Goal: Task Accomplishment & Management: Manage account settings

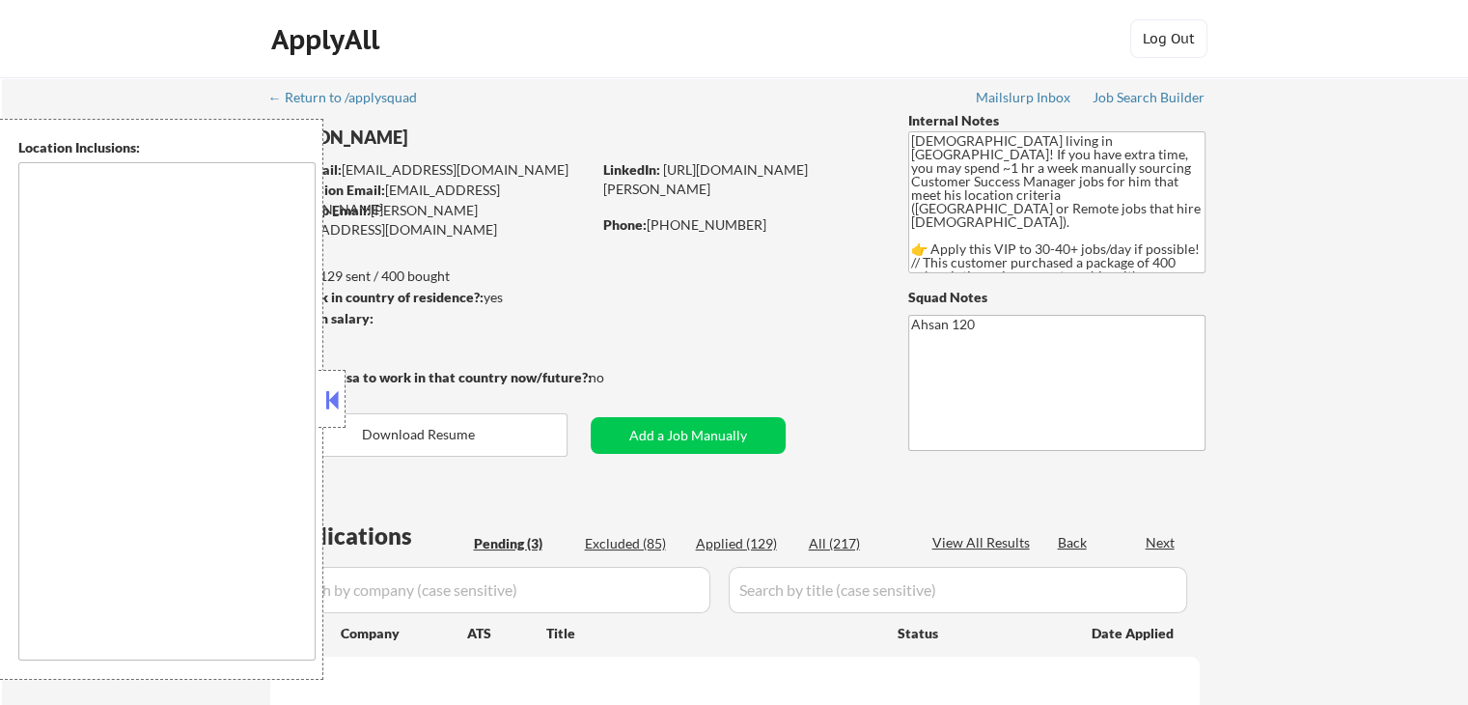
select select ""pending""
type textarea "remote"
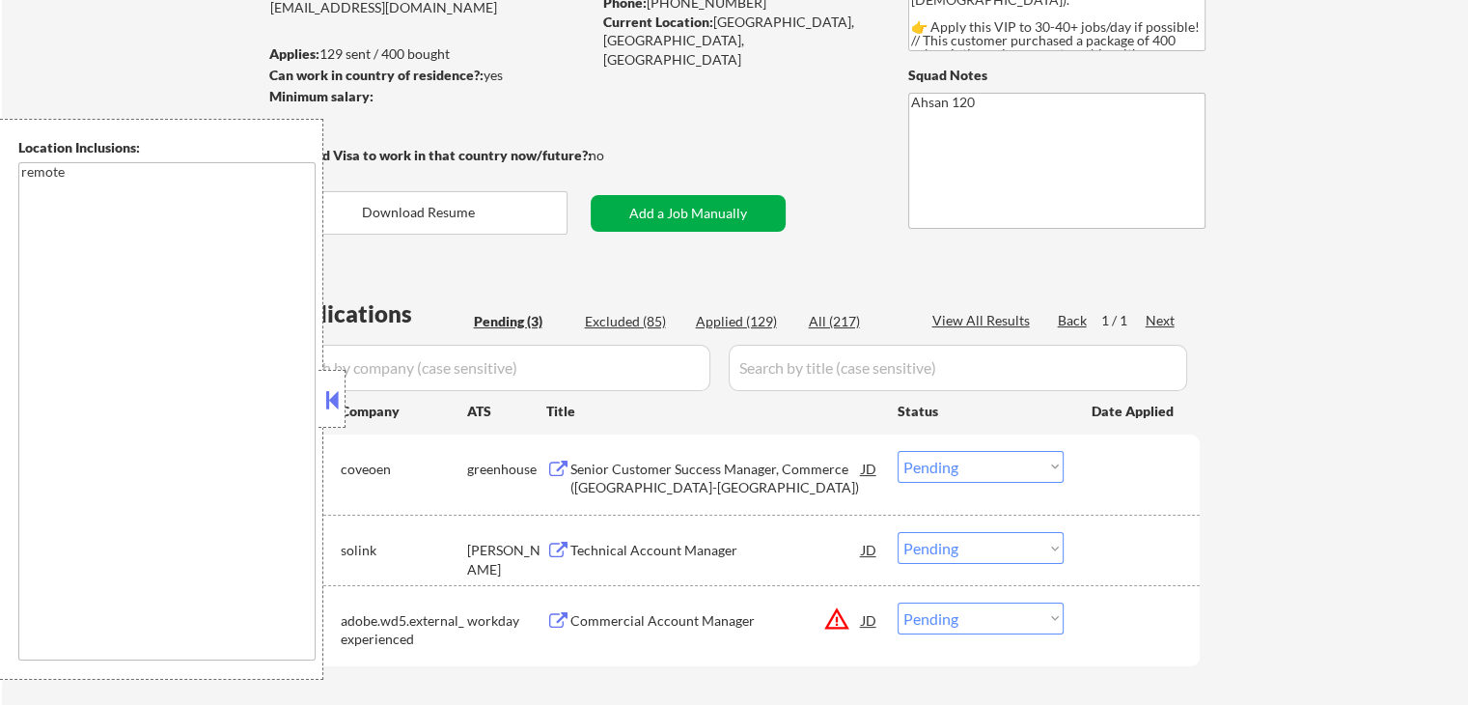
scroll to position [386, 0]
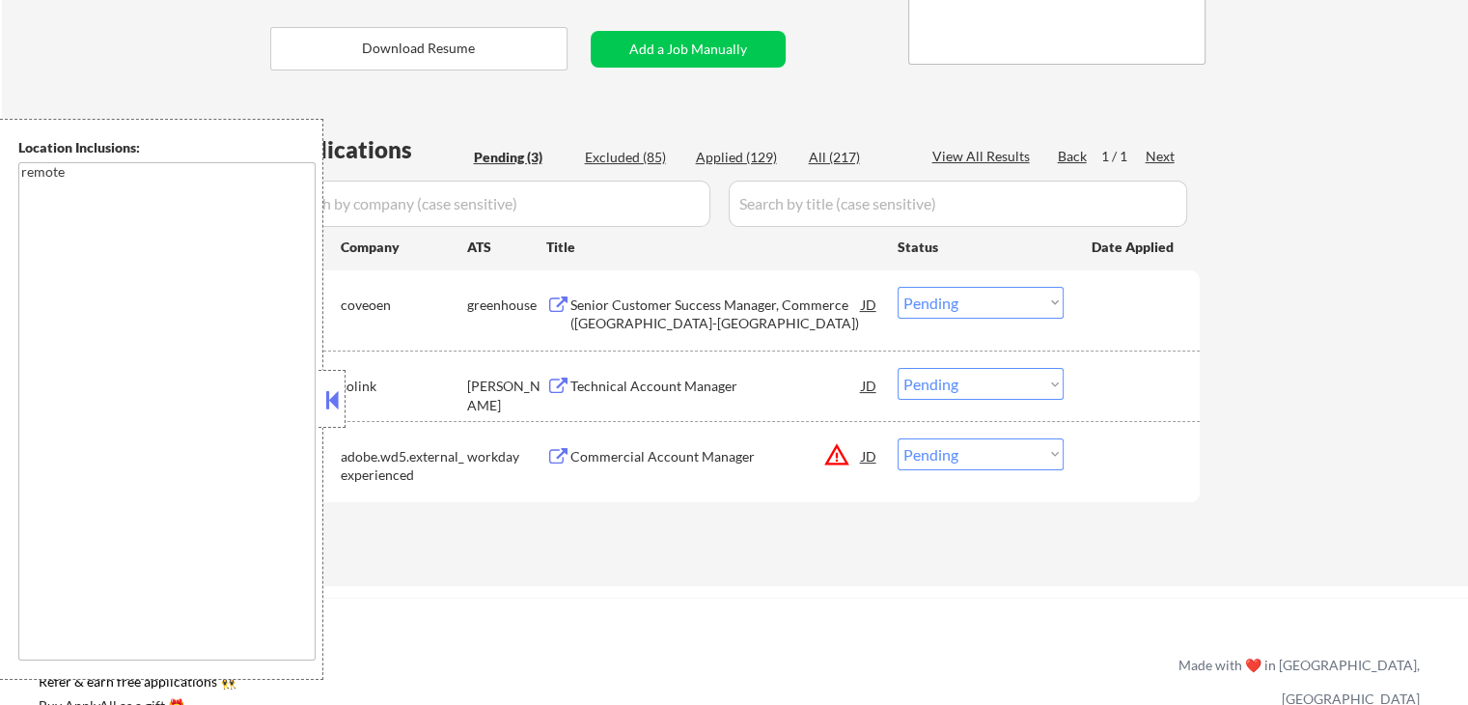
click at [610, 314] on div "Senior Customer Success Manager, Commerce ([GEOGRAPHIC_DATA]-[GEOGRAPHIC_DATA])" at bounding box center [715, 314] width 291 height 38
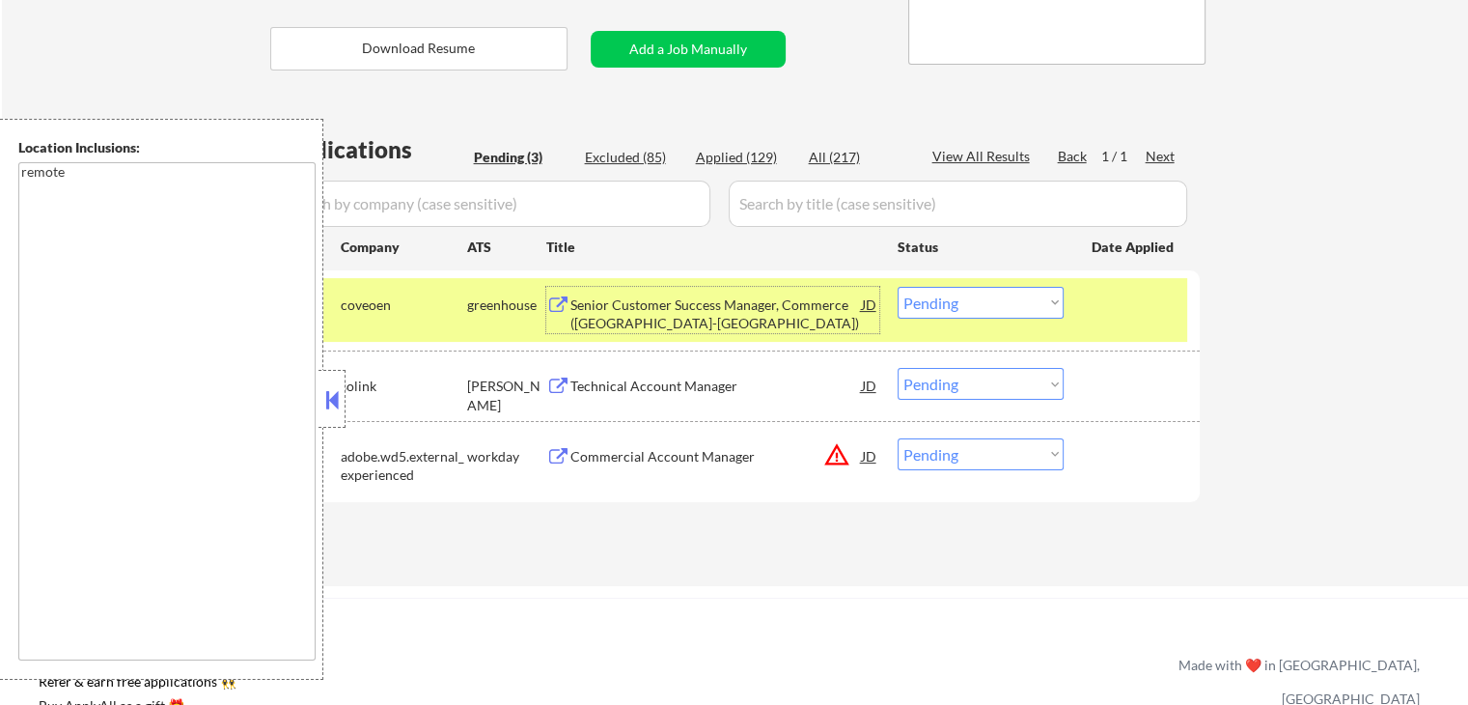
click at [639, 388] on div "Technical Account Manager" at bounding box center [715, 385] width 291 height 19
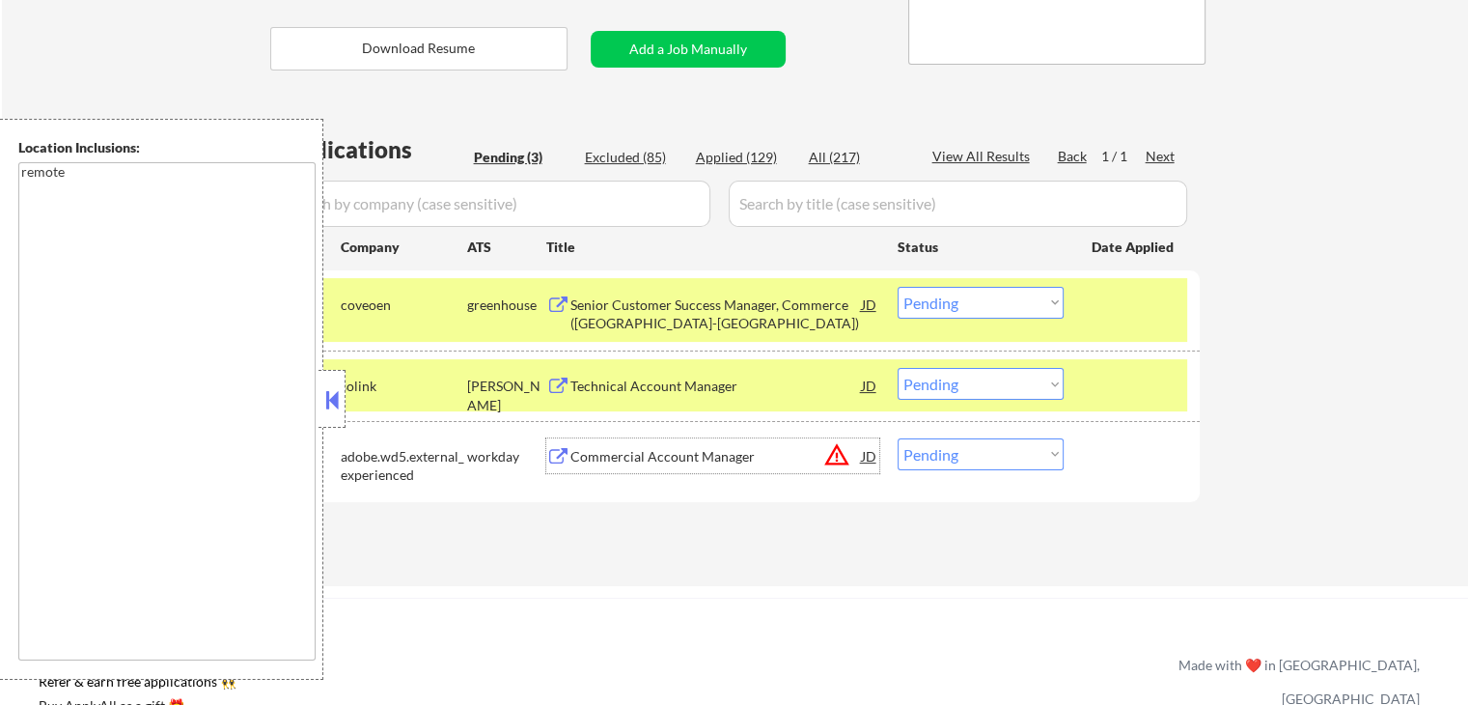
click at [626, 447] on div "Commercial Account Manager" at bounding box center [715, 456] width 291 height 19
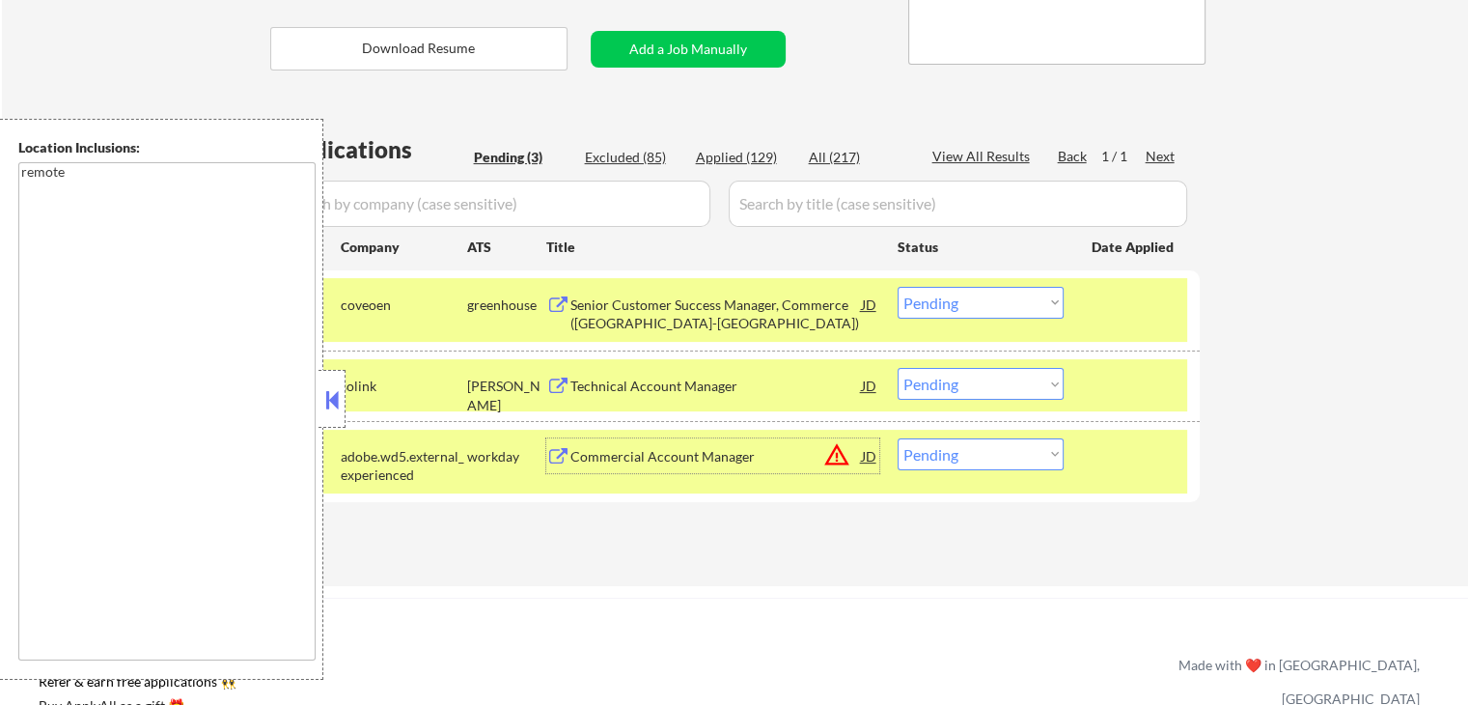
scroll to position [514, 0]
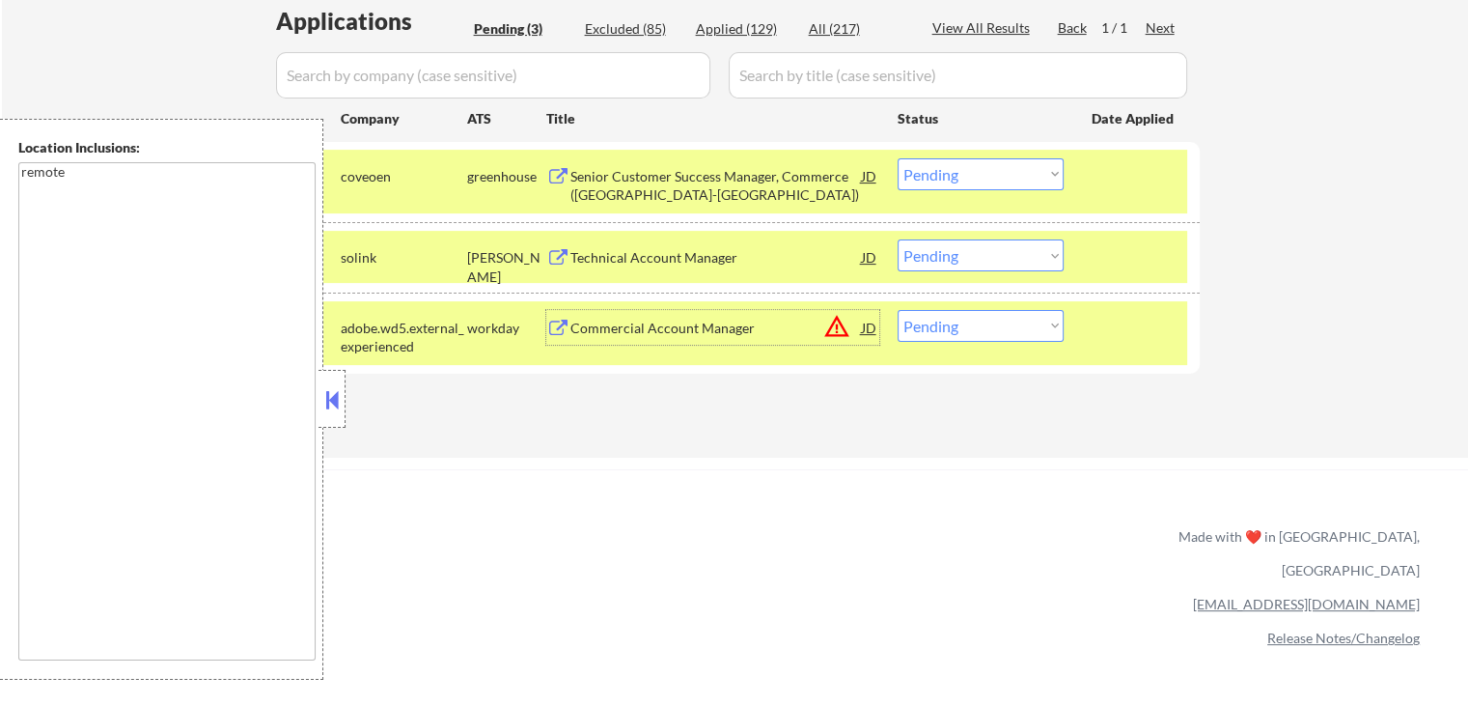
click at [969, 330] on select "Choose an option... Pending Applied Excluded (Questions) Excluded (Expired) Exc…" at bounding box center [981, 326] width 166 height 32
select select ""applied""
click at [898, 310] on select "Choose an option... Pending Applied Excluded (Questions) Excluded (Expired) Exc…" at bounding box center [981, 326] width 166 height 32
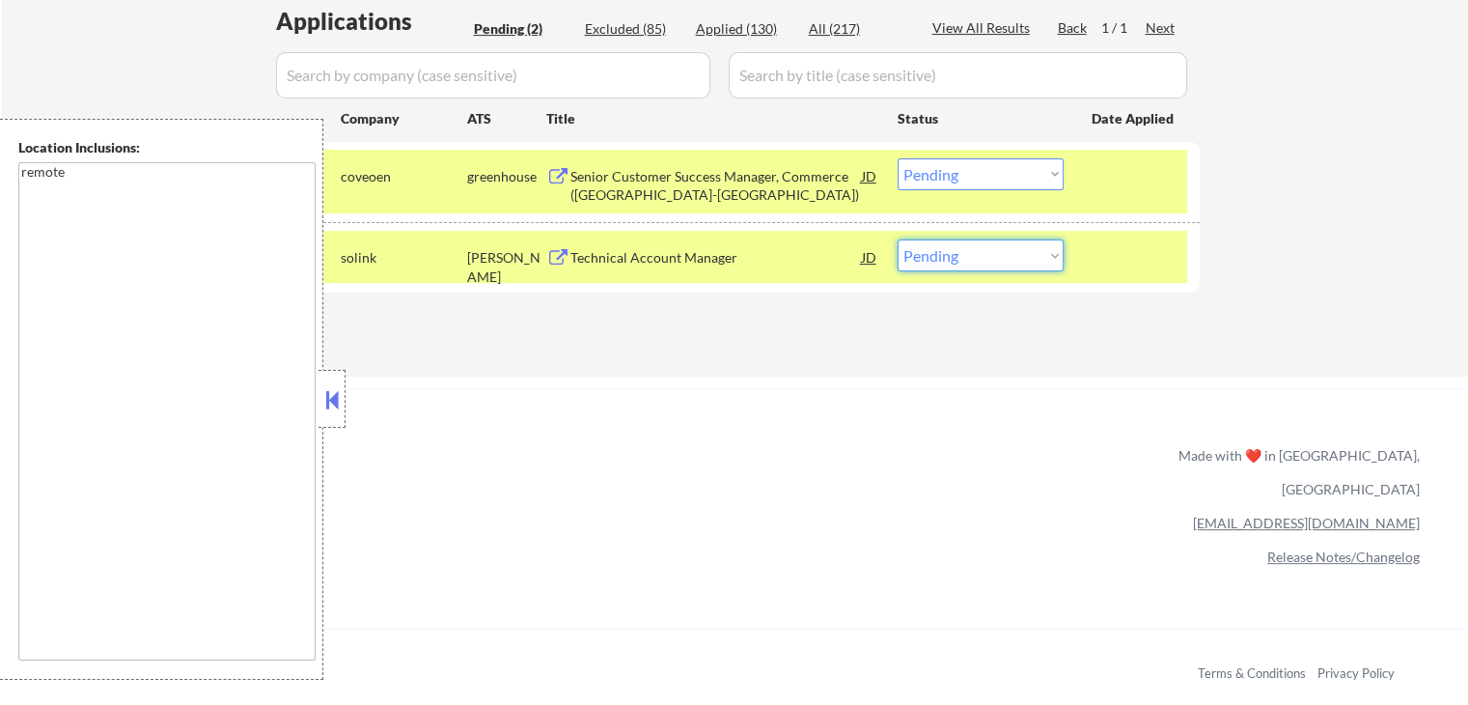
click at [951, 250] on select "Choose an option... Pending Applied Excluded (Questions) Excluded (Expired) Exc…" at bounding box center [981, 255] width 166 height 32
select select ""applied""
click at [898, 239] on select "Choose an option... Pending Applied Excluded (Questions) Excluded (Expired) Exc…" at bounding box center [981, 255] width 166 height 32
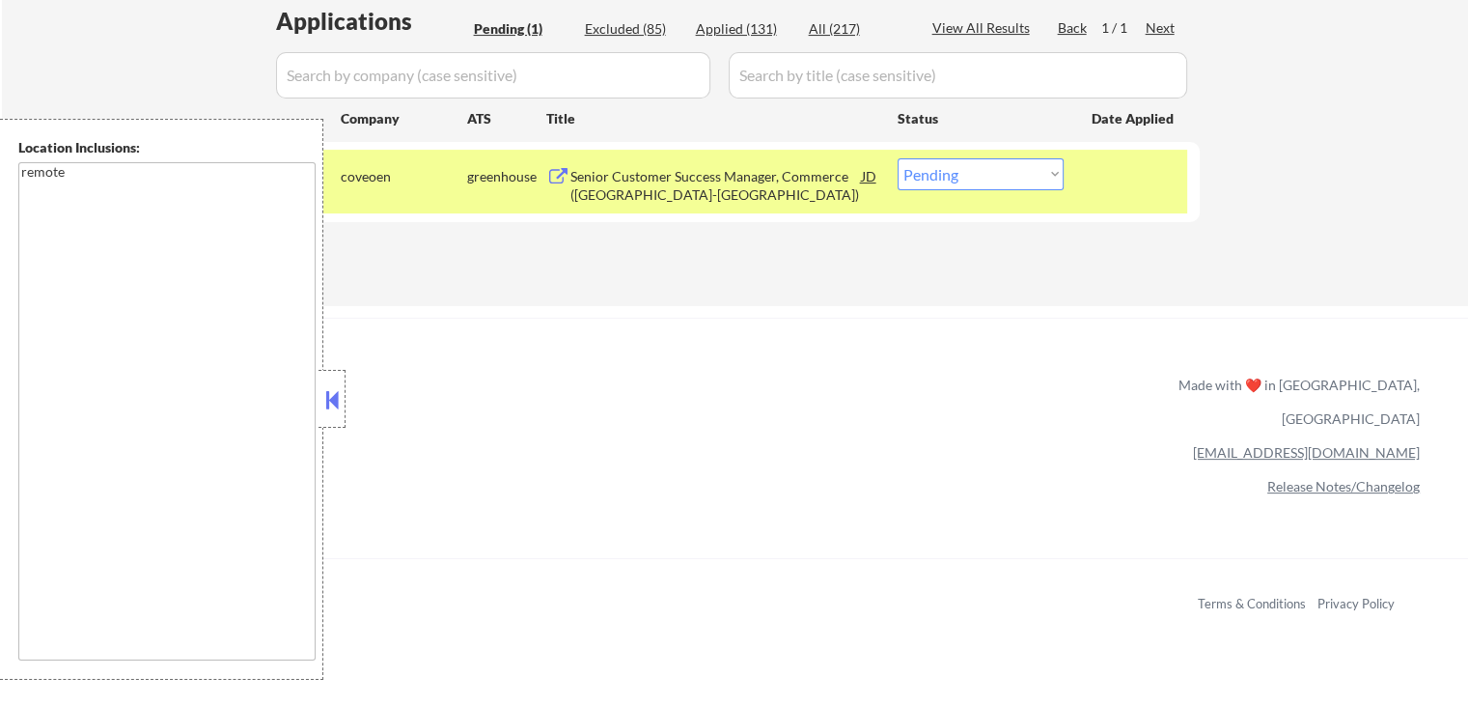
click at [1041, 169] on select "Choose an option... Pending Applied Excluded (Questions) Excluded (Expired) Exc…" at bounding box center [981, 174] width 166 height 32
select select ""excluded""
click at [898, 158] on select "Choose an option... Pending Applied Excluded (Questions) Excluded (Expired) Exc…" at bounding box center [981, 174] width 166 height 32
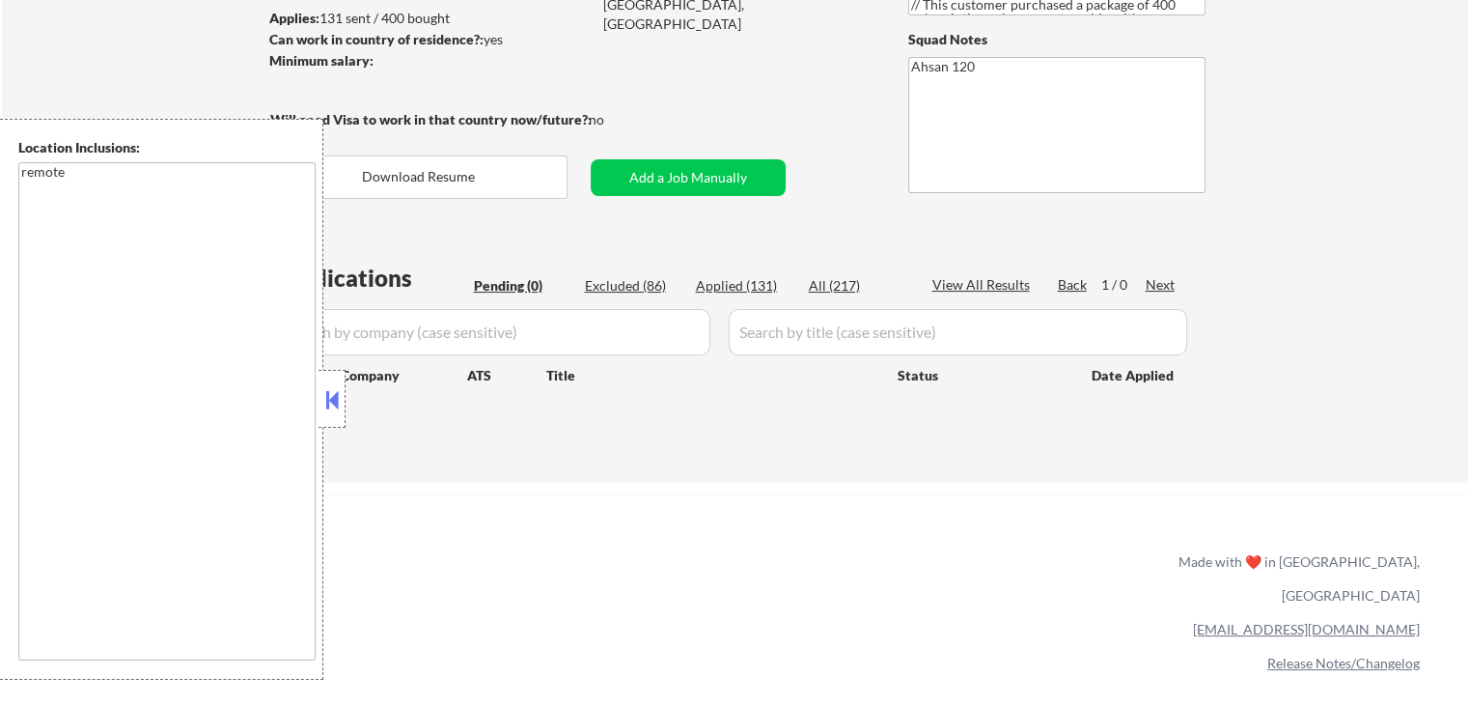
scroll to position [257, 0]
click at [764, 283] on div "Applied (131)" at bounding box center [744, 286] width 97 height 19
select select ""applied""
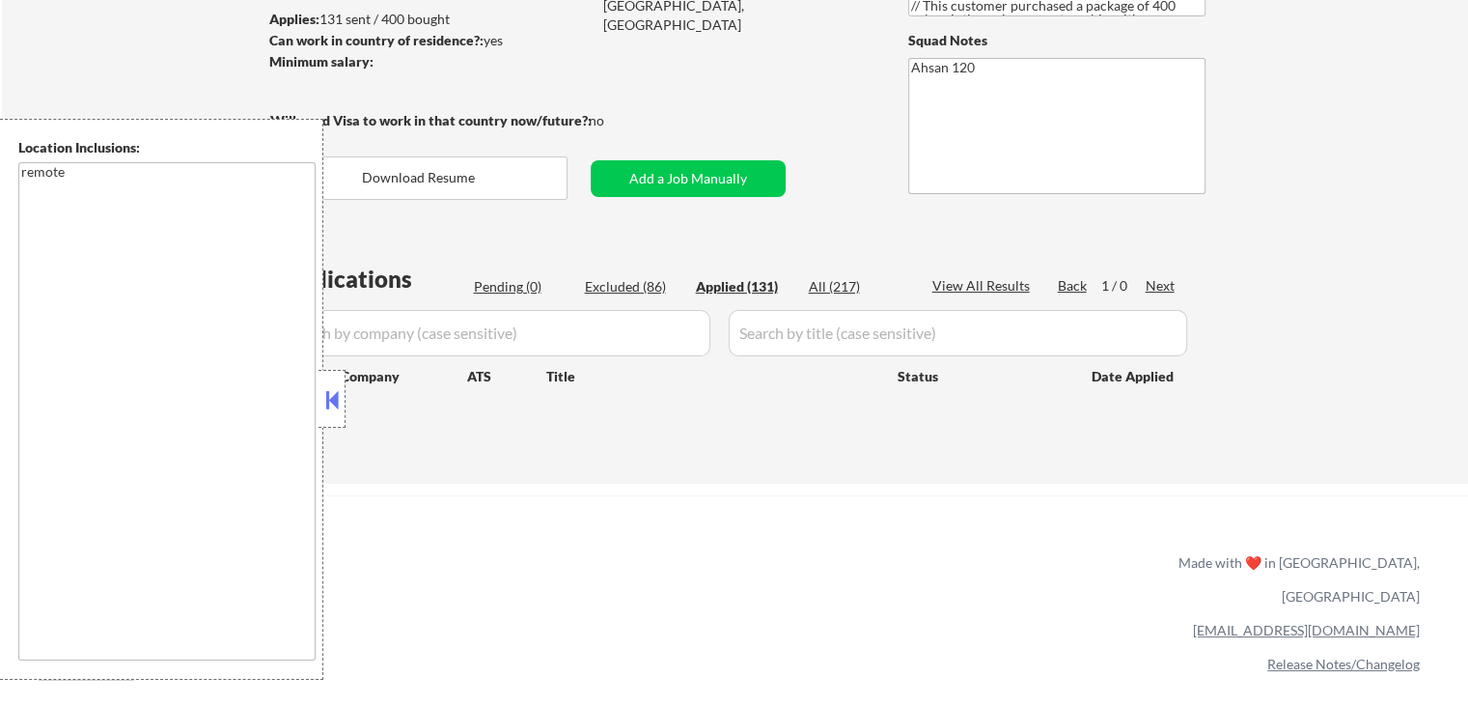
select select ""applied""
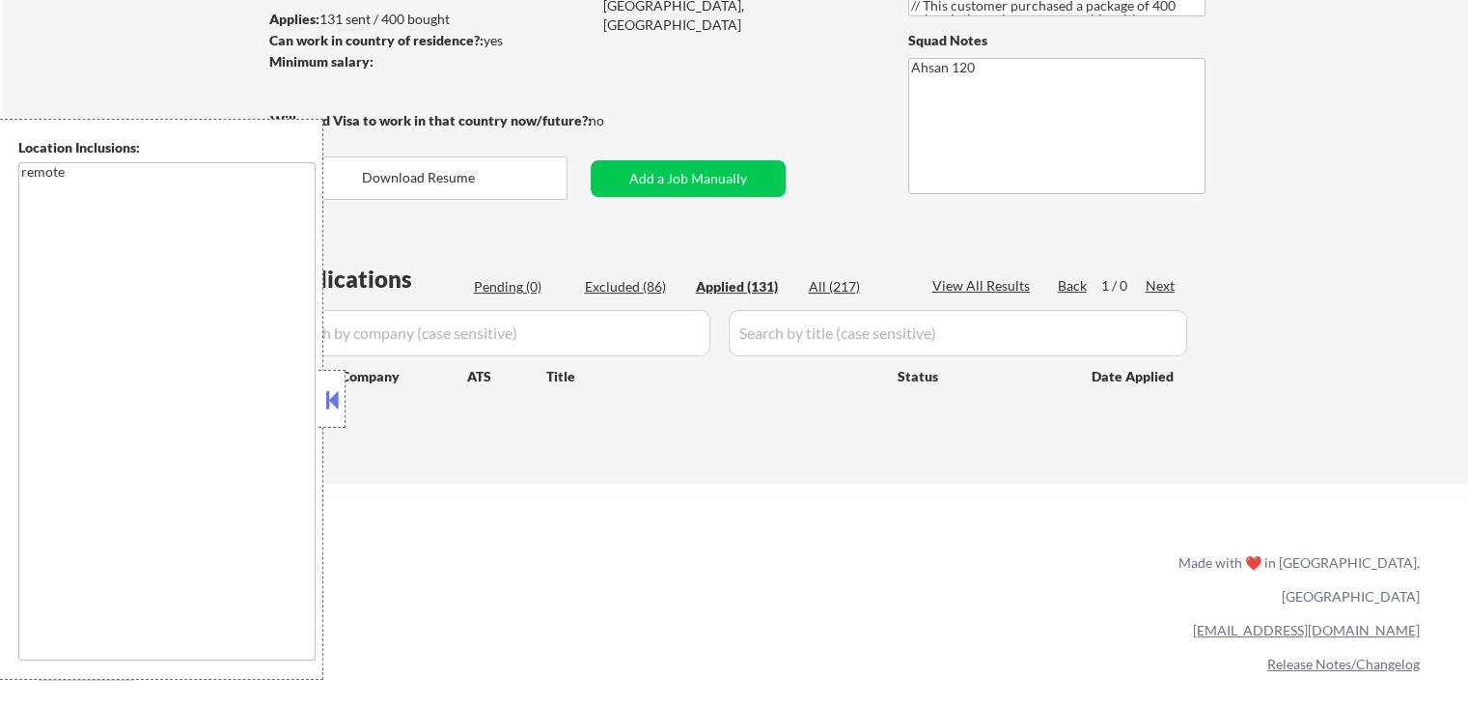
select select ""applied""
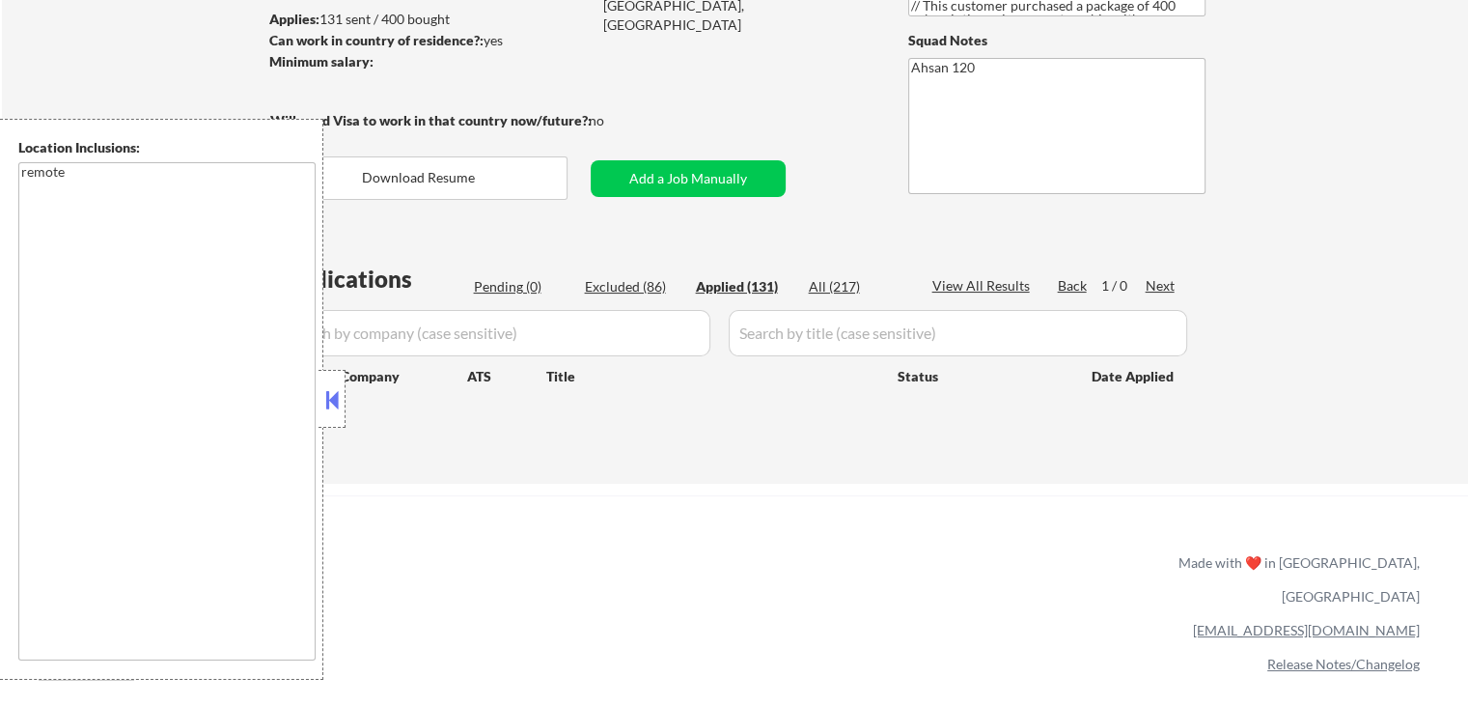
select select ""applied""
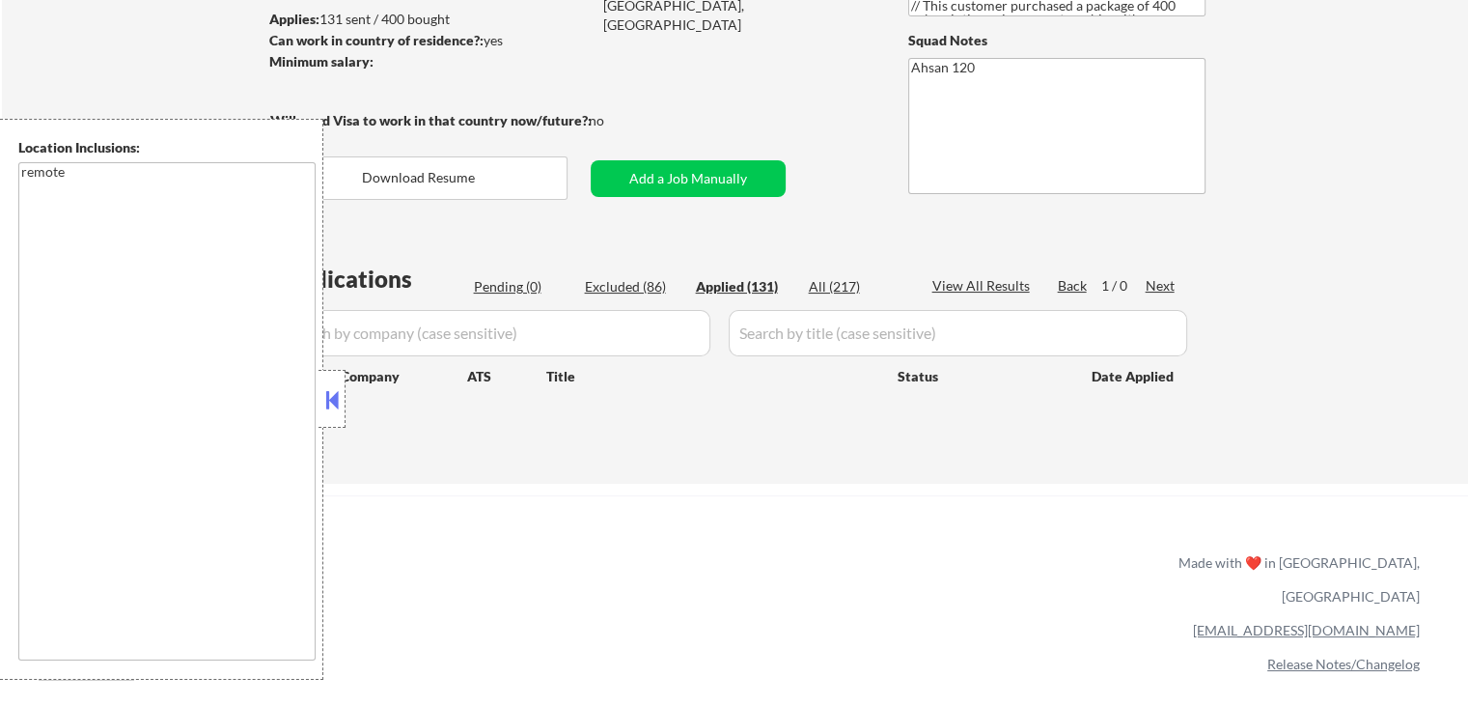
select select ""applied""
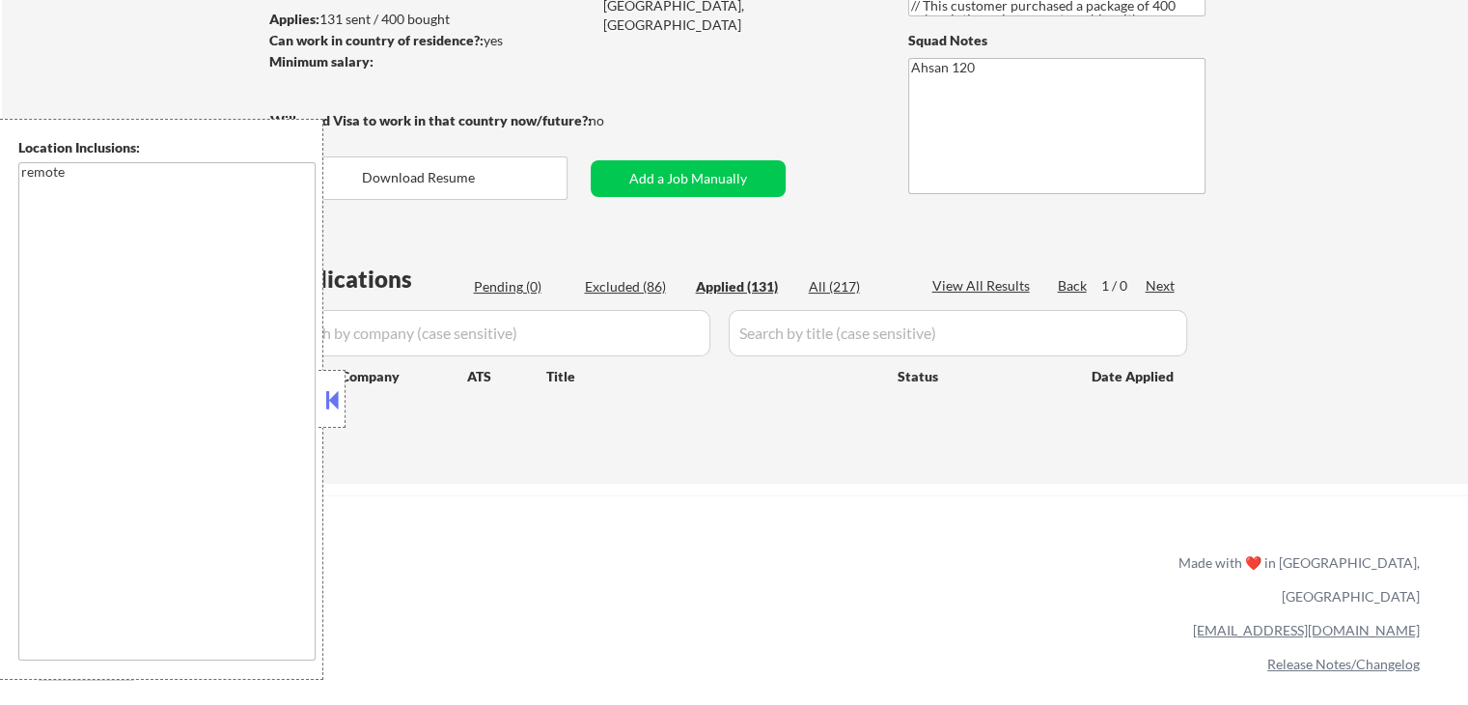
select select ""applied""
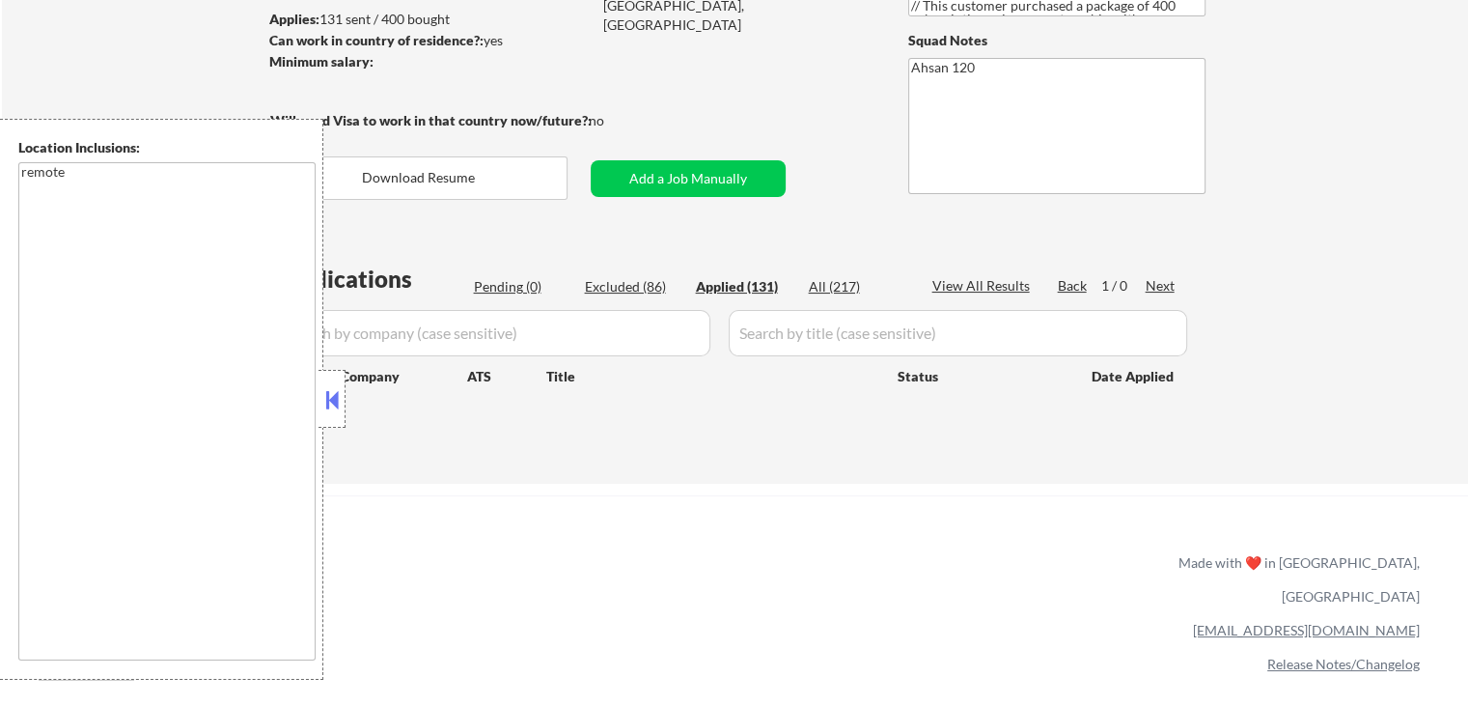
select select ""applied""
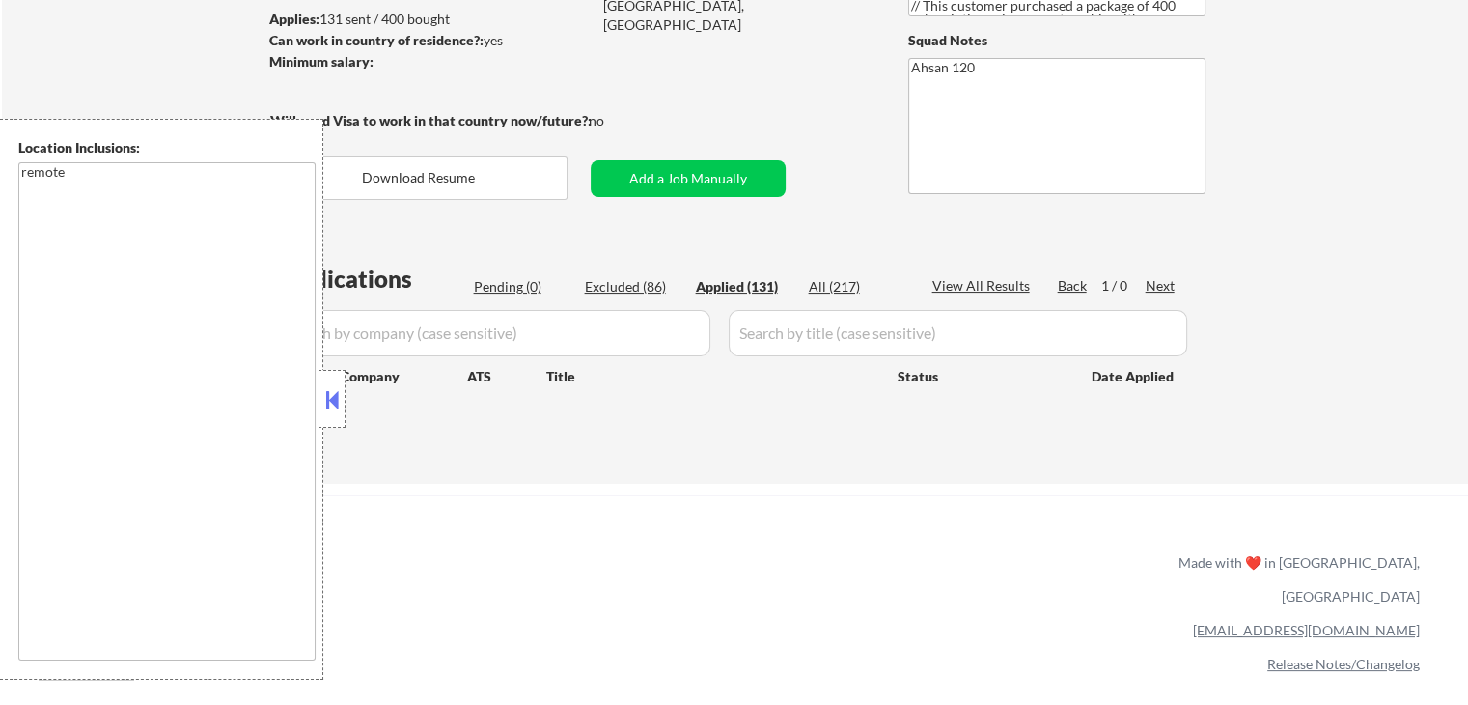
select select ""applied""
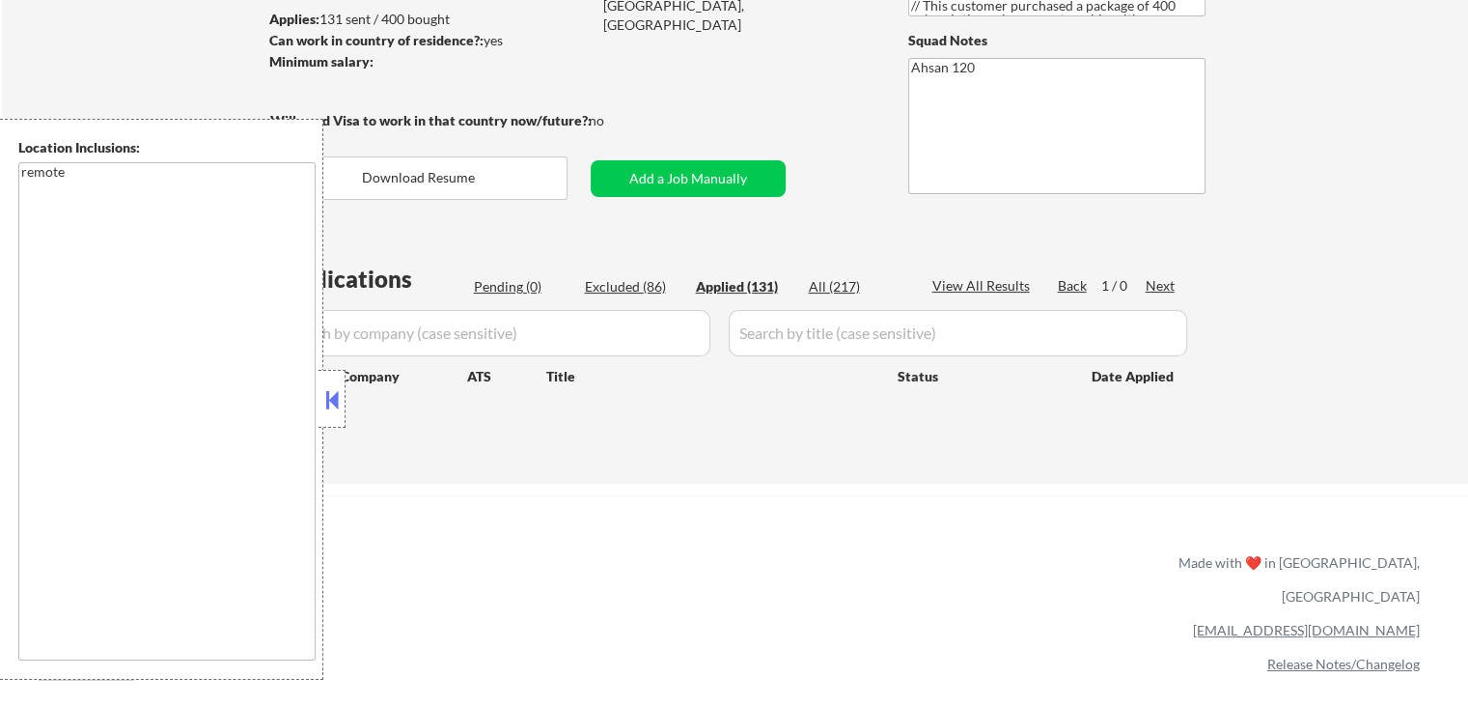
select select ""applied""
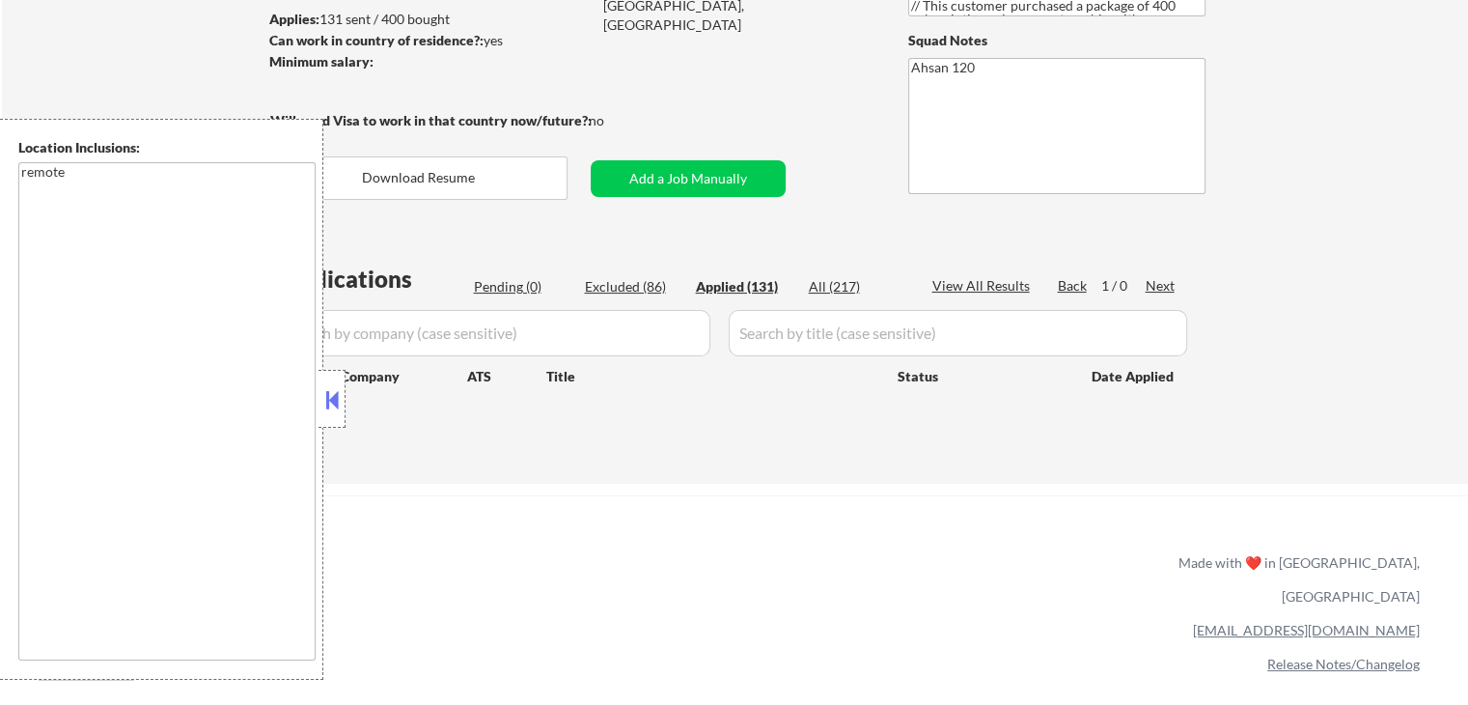
select select ""applied""
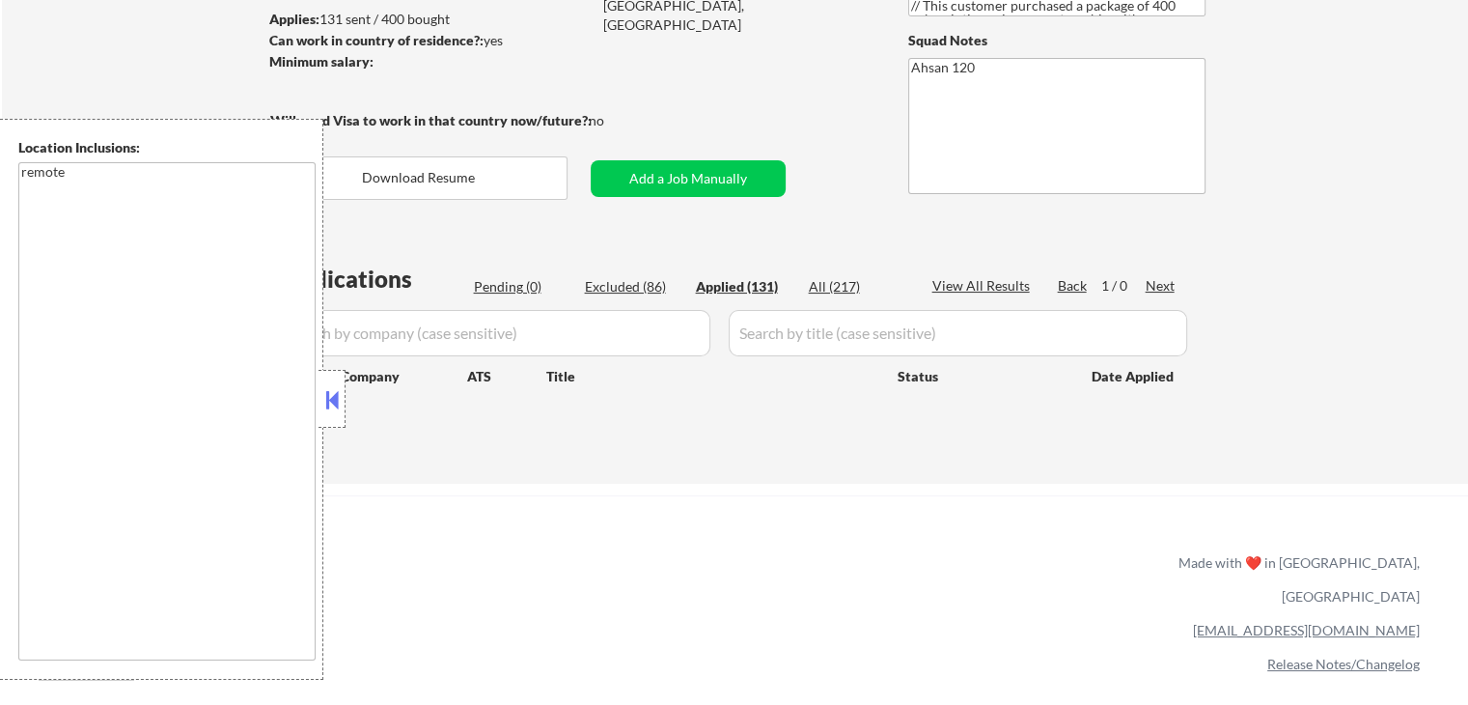
select select ""applied""
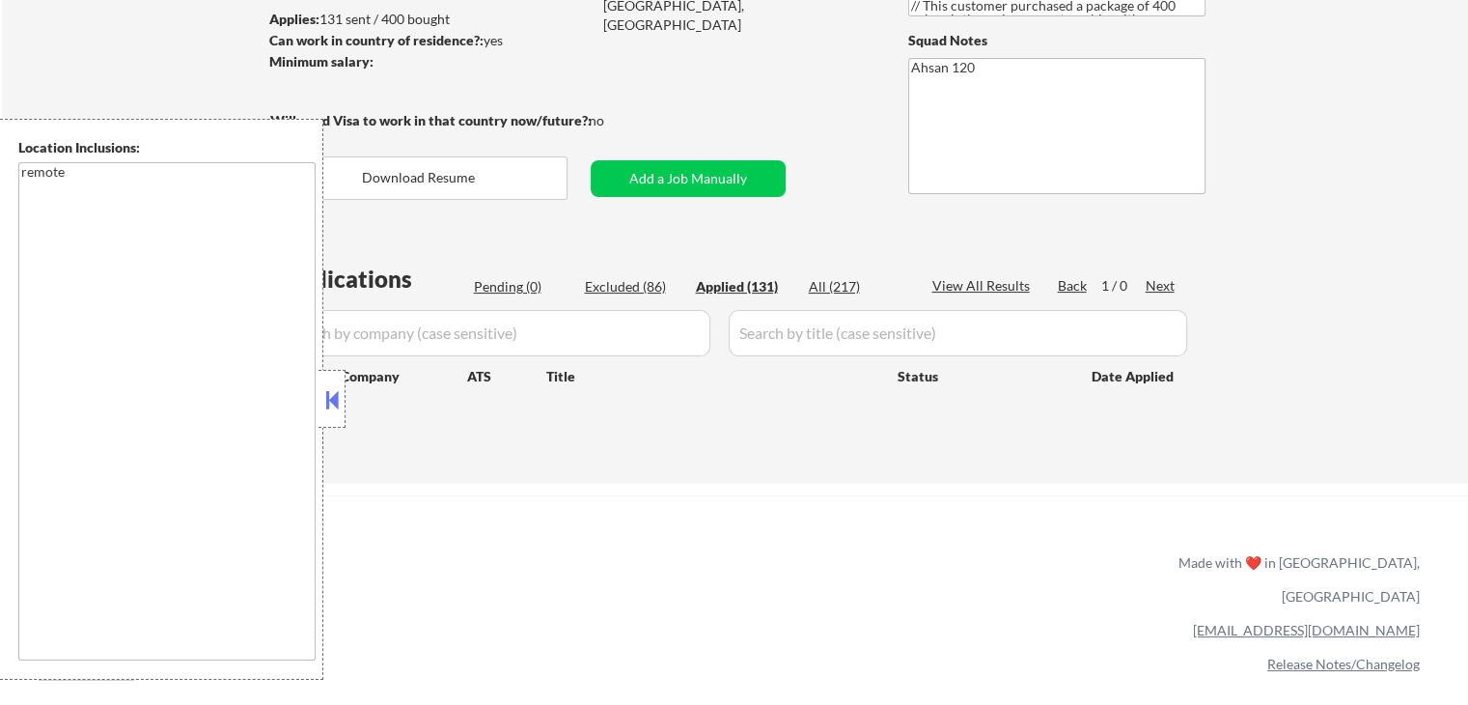
select select ""applied""
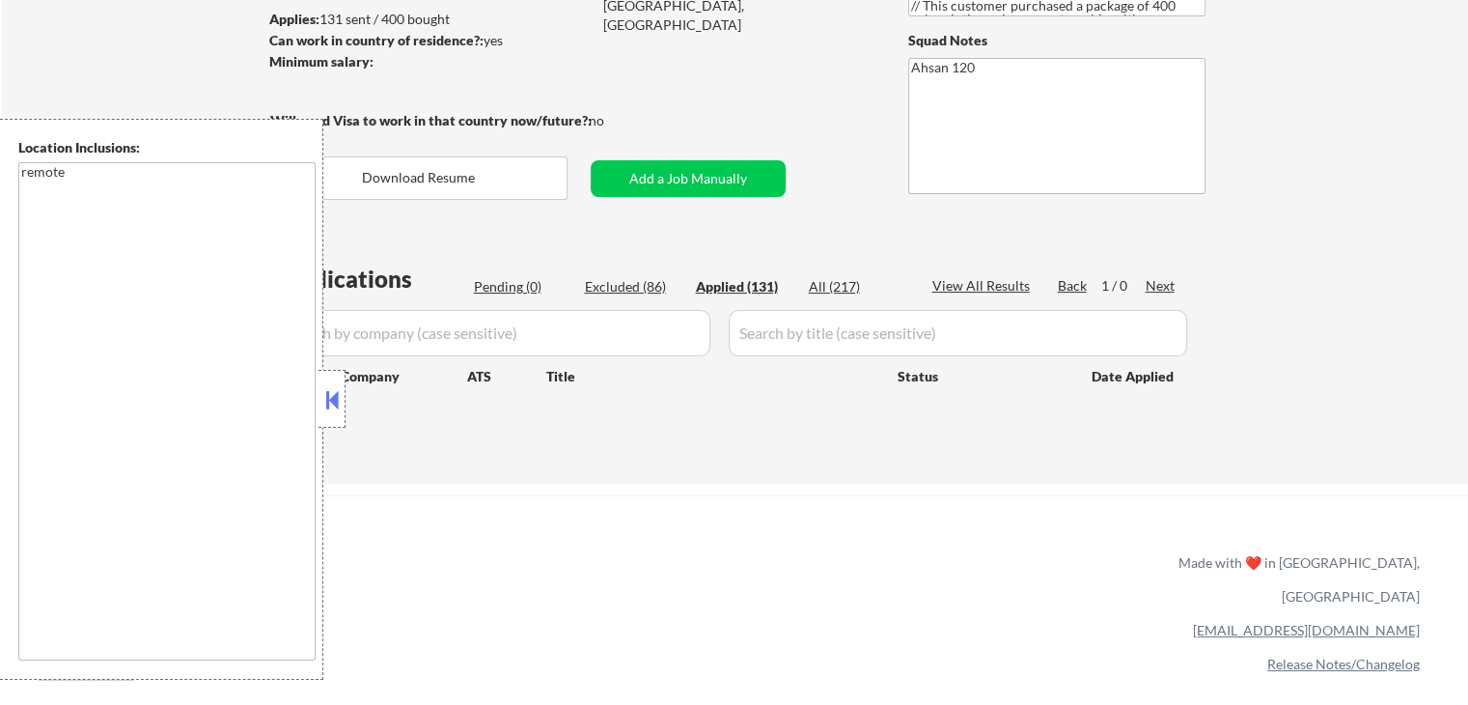
select select ""applied""
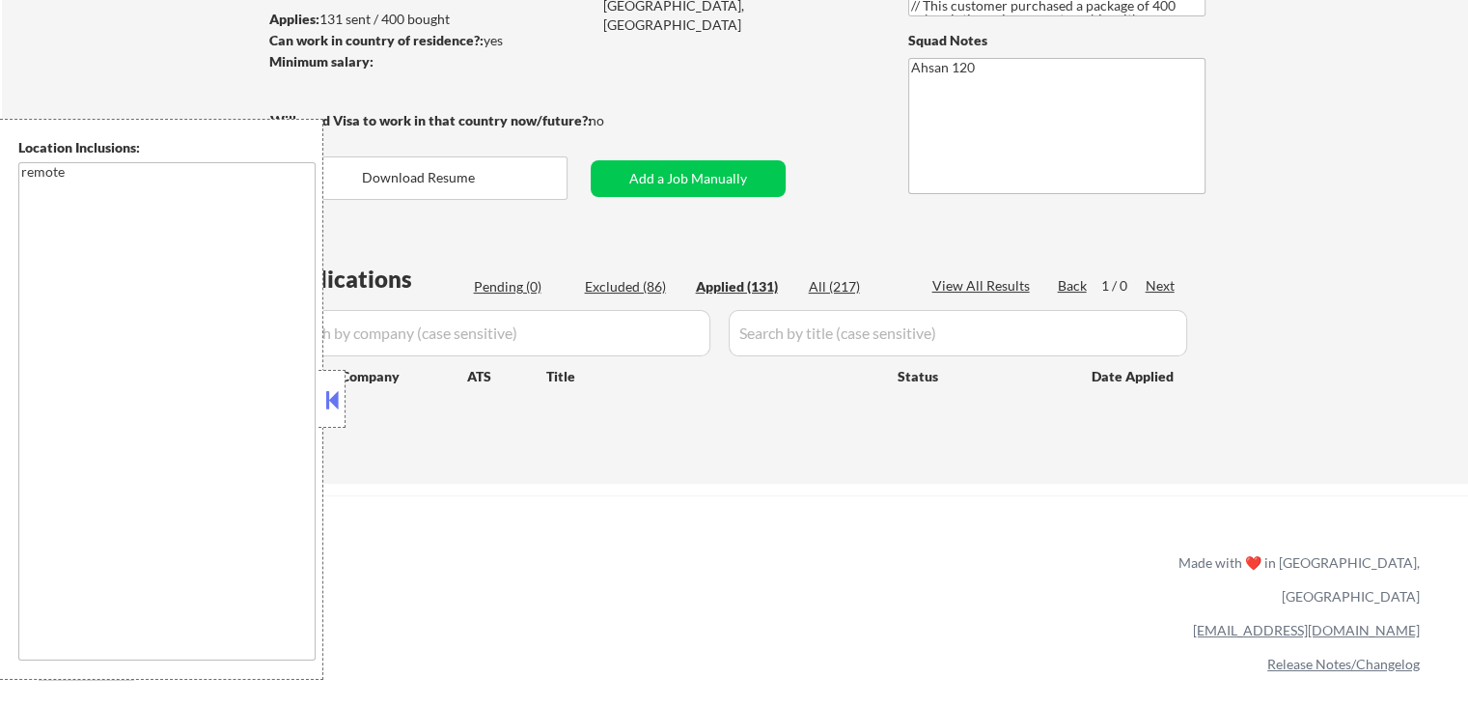
select select ""applied""
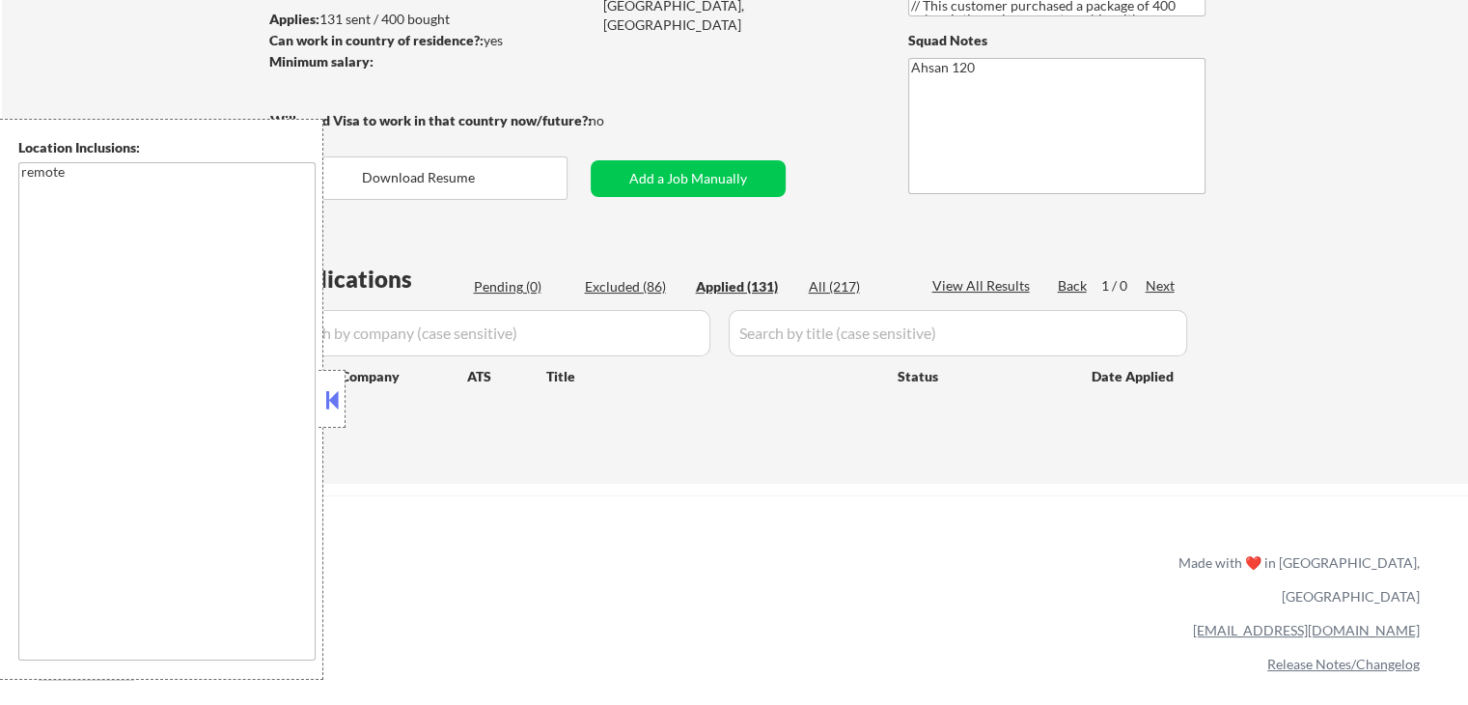
select select ""applied""
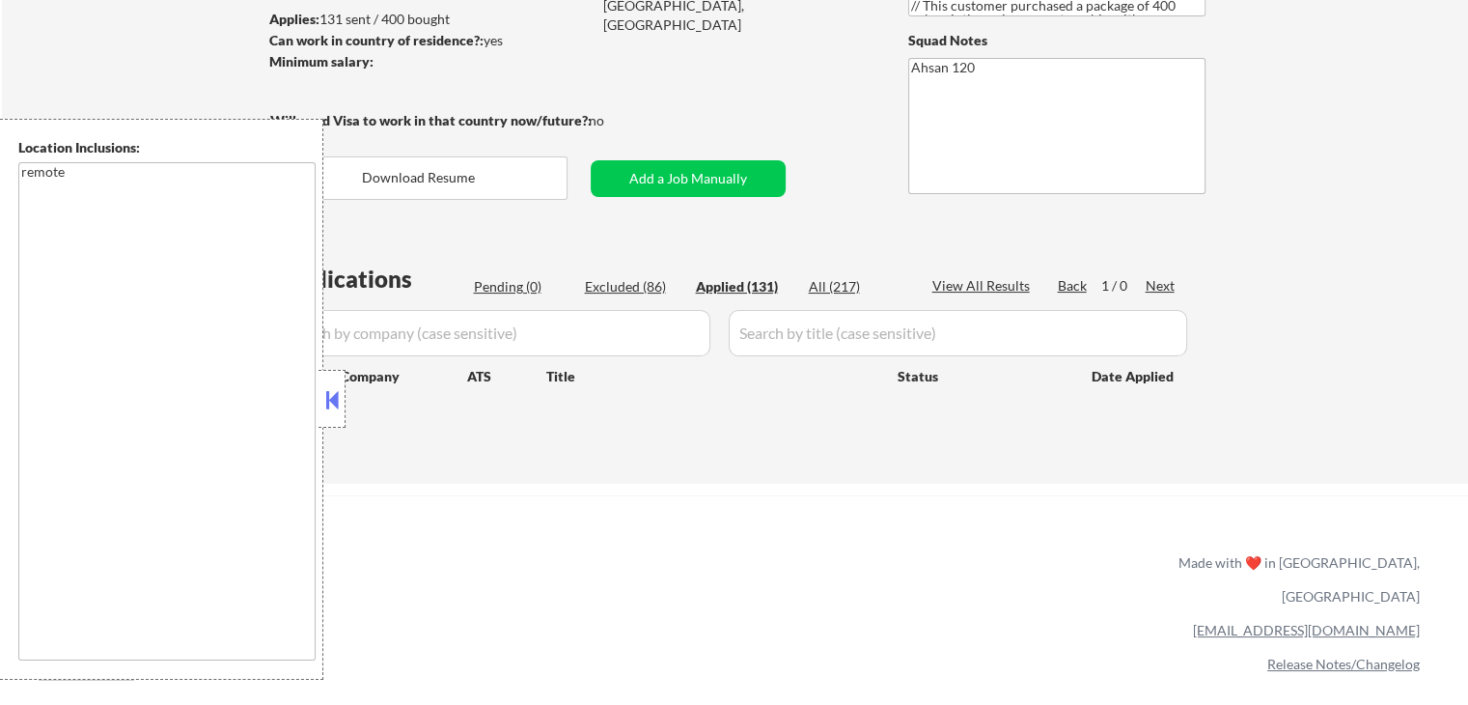
select select ""applied""
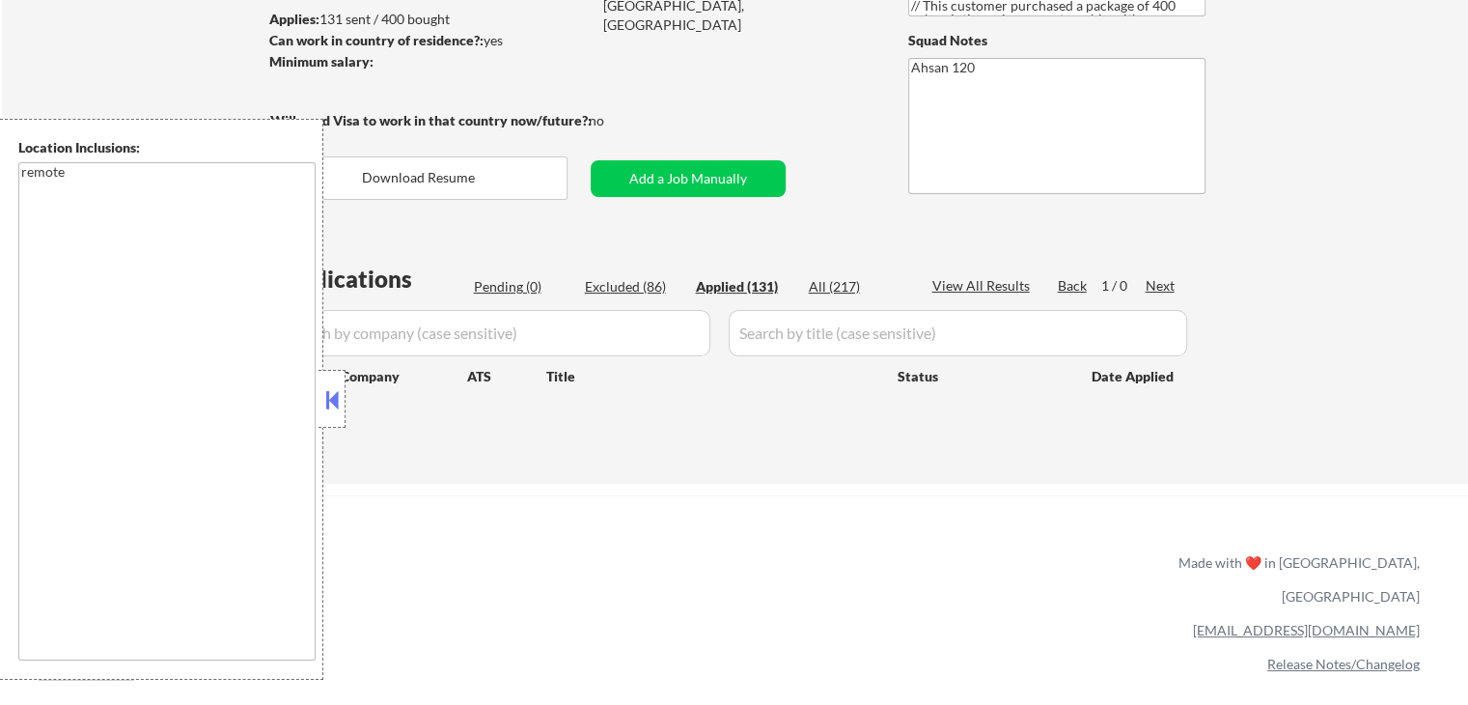
select select ""applied""
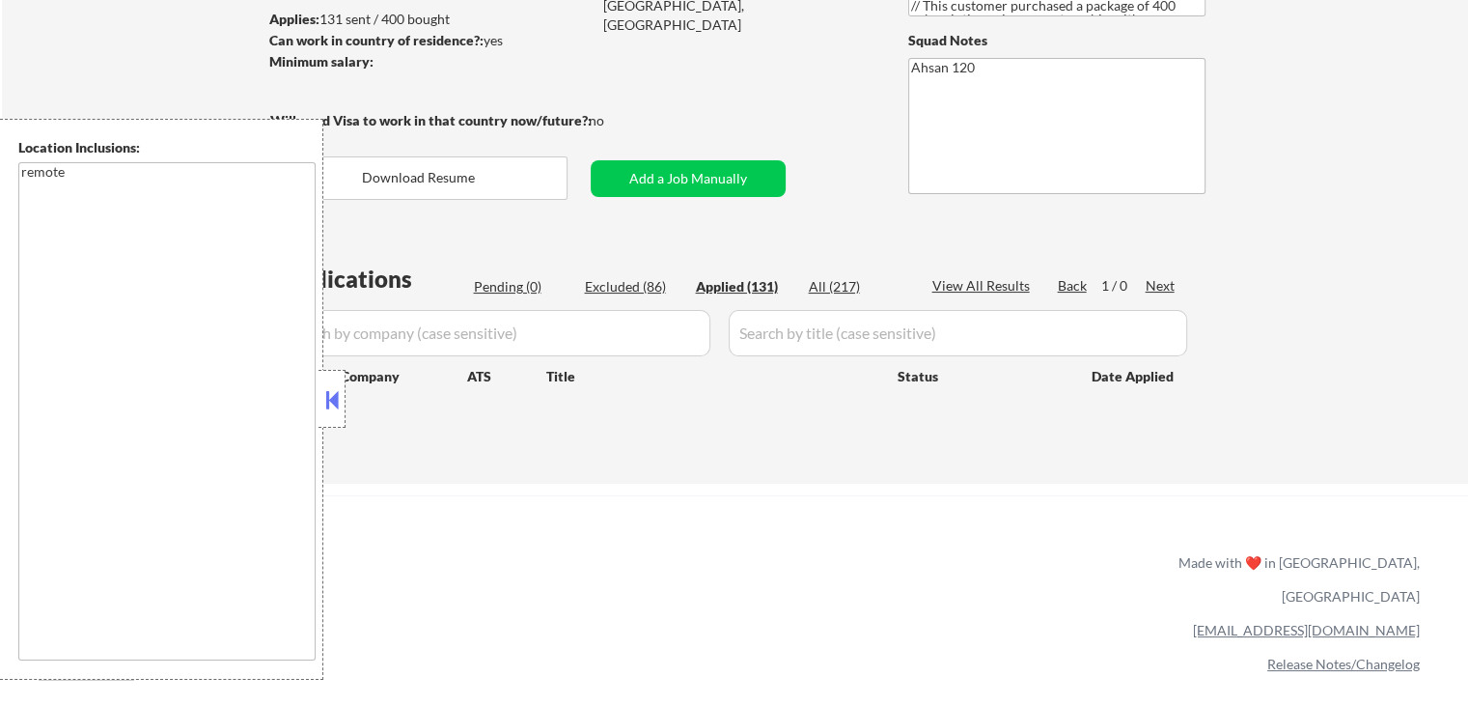
select select ""applied""
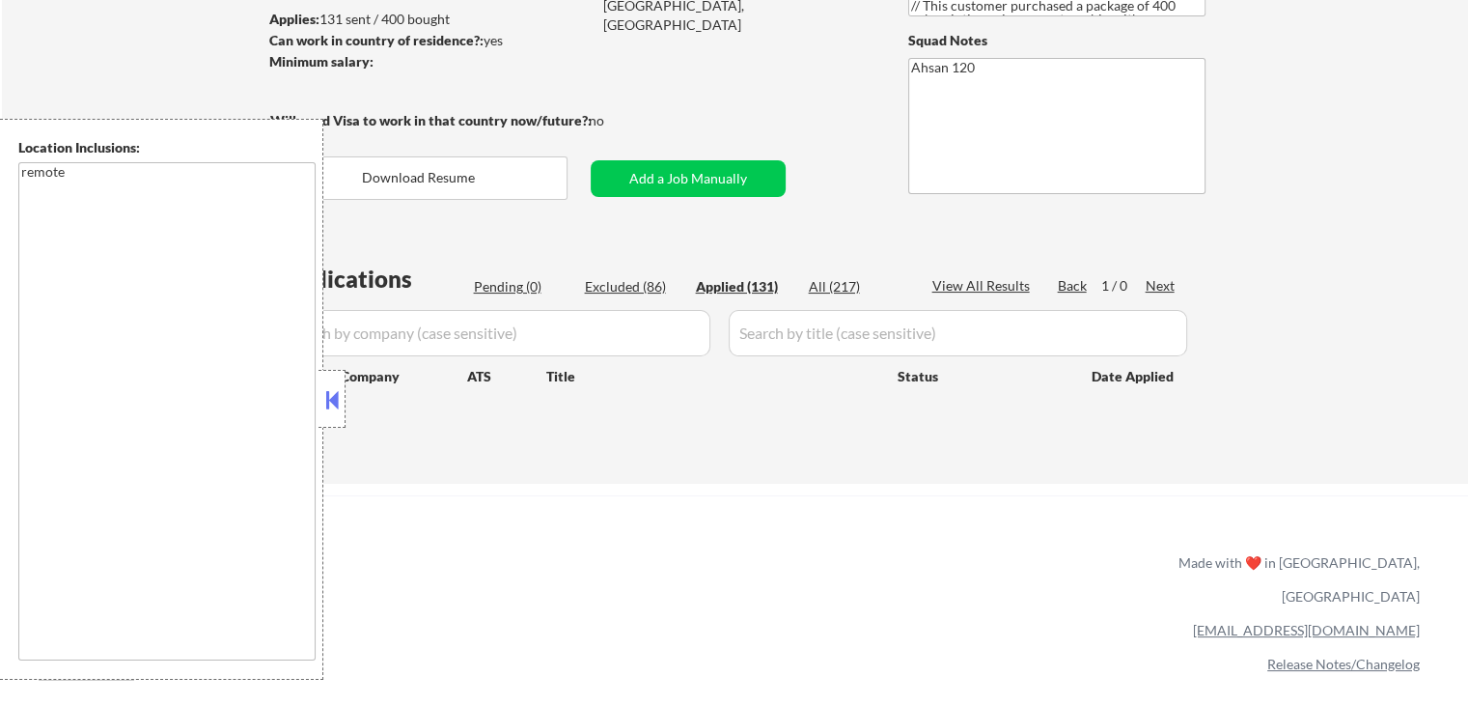
select select ""applied""
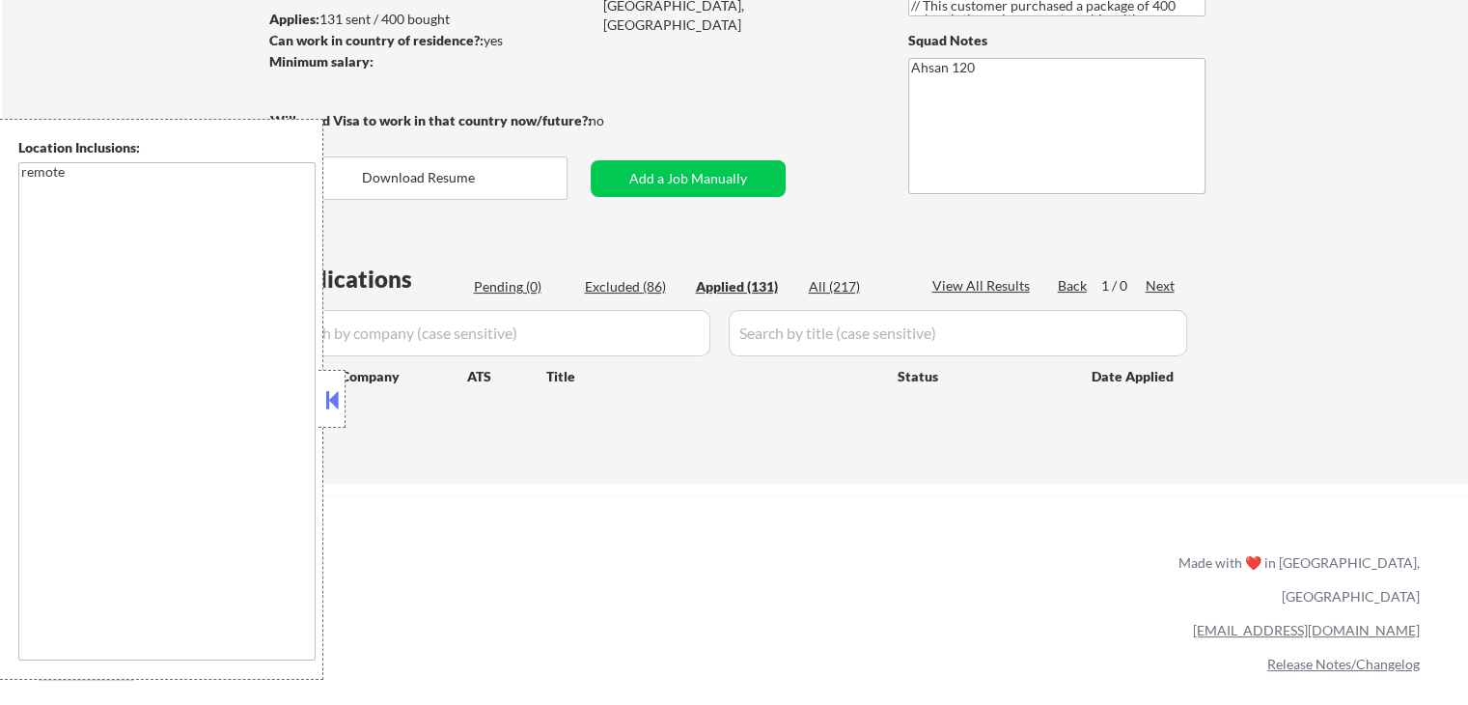
select select ""applied""
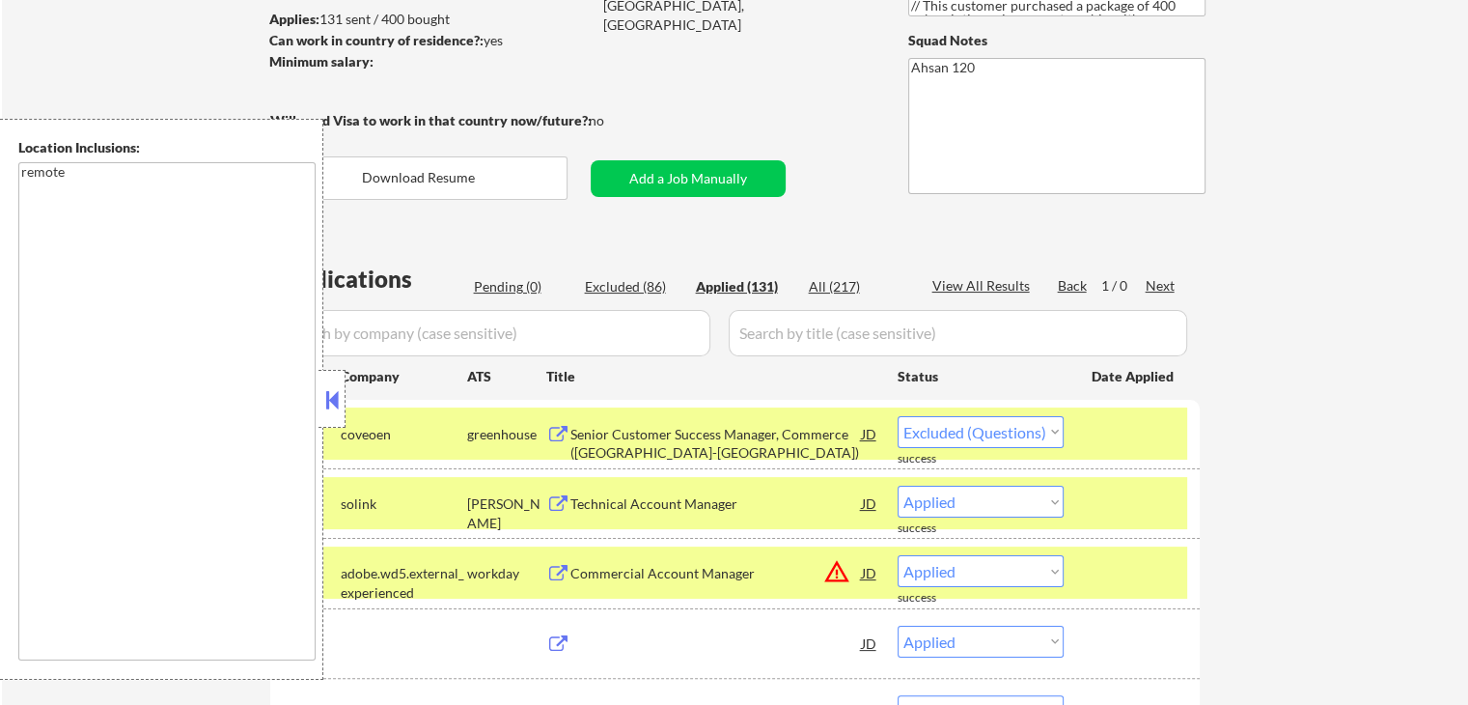
select select ""applied""
